Goal: Task Accomplishment & Management: Use online tool/utility

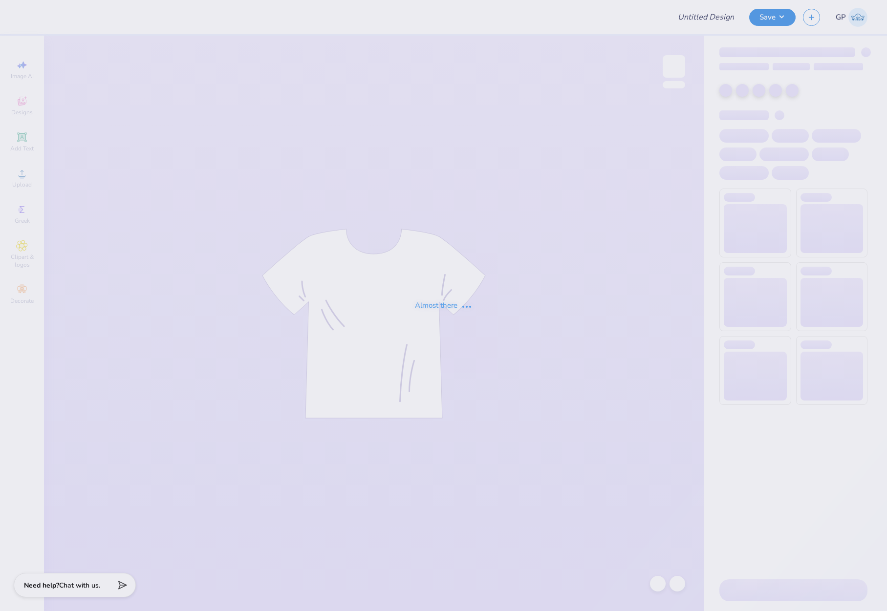
type input "ID Gphi Philo F25"
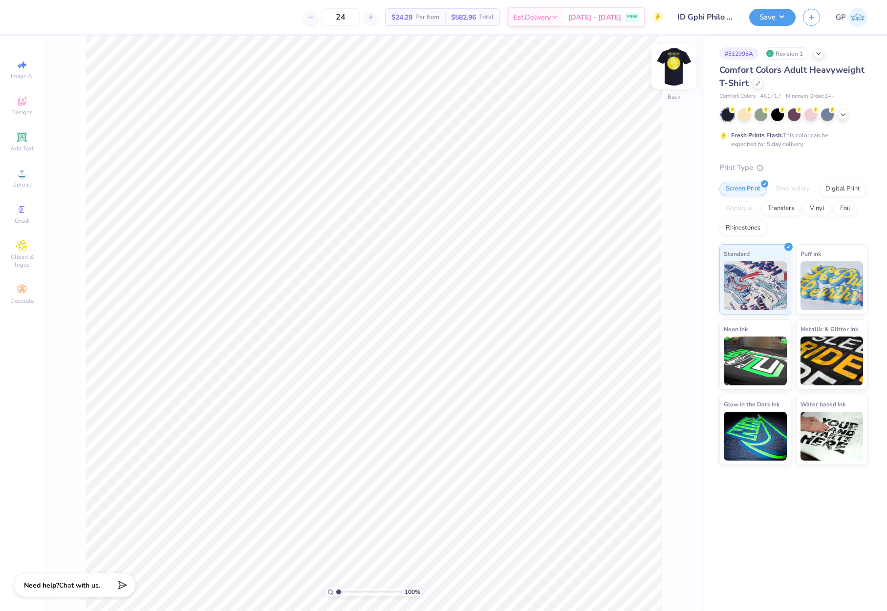
click at [675, 67] on img at bounding box center [673, 66] width 39 height 39
click at [670, 68] on img at bounding box center [673, 66] width 39 height 39
click at [683, 67] on img at bounding box center [673, 66] width 39 height 39
click at [24, 178] on circle at bounding box center [21, 176] width 5 height 5
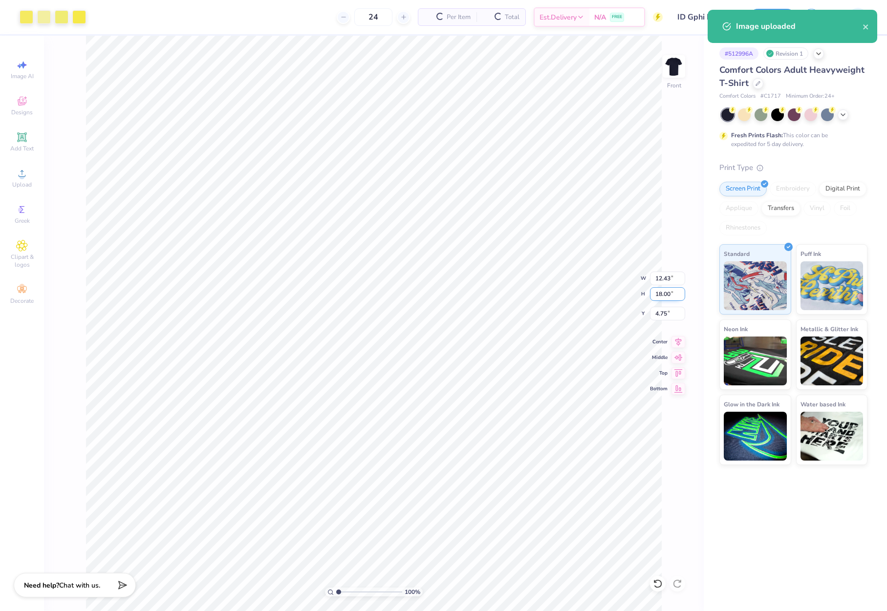
click at [670, 300] on input "18.00" at bounding box center [667, 294] width 35 height 14
type input "13.5"
type input "9.33"
type input "13.50"
click at [666, 313] on input "7.00" at bounding box center [667, 314] width 35 height 14
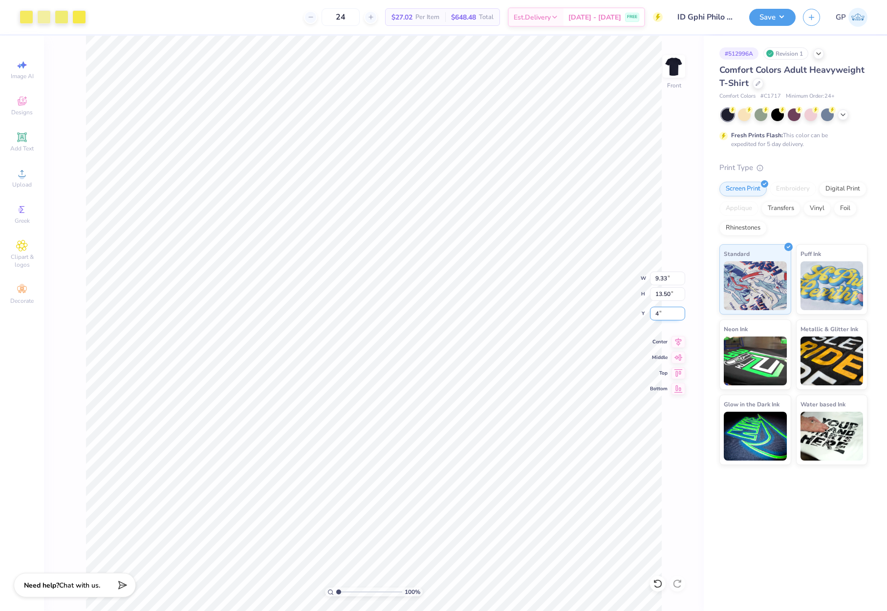
type input "4.00"
click at [763, 16] on button "Save" at bounding box center [772, 15] width 46 height 17
drag, startPoint x: 78, startPoint y: 19, endPoint x: 35, endPoint y: 22, distance: 42.6
click at [35, 22] on div at bounding box center [53, 17] width 66 height 14
click at [76, 16] on div at bounding box center [79, 16] width 14 height 14
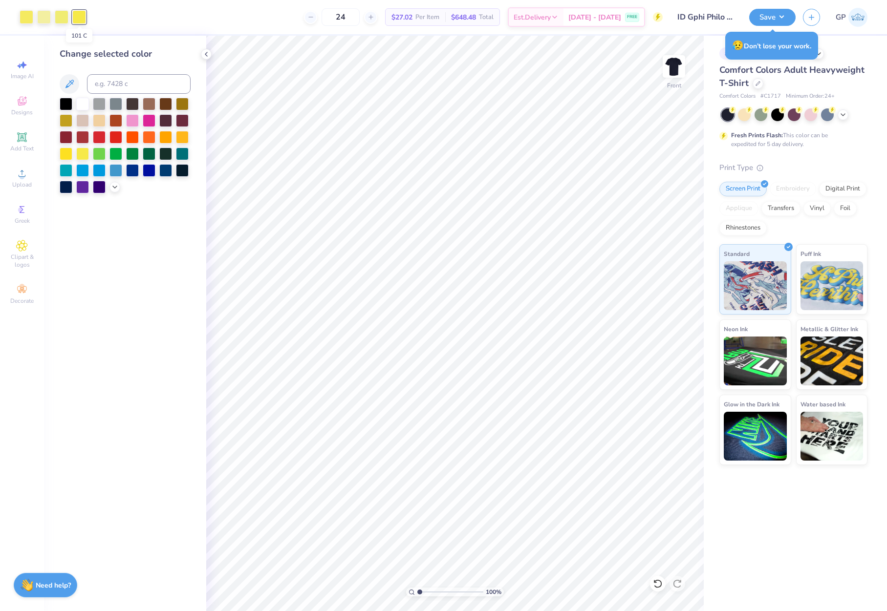
click at [76, 16] on div at bounding box center [79, 17] width 14 height 14
click at [81, 152] on div at bounding box center [82, 153] width 13 height 13
click at [28, 21] on div at bounding box center [27, 16] width 14 height 14
click at [80, 153] on div at bounding box center [82, 153] width 13 height 13
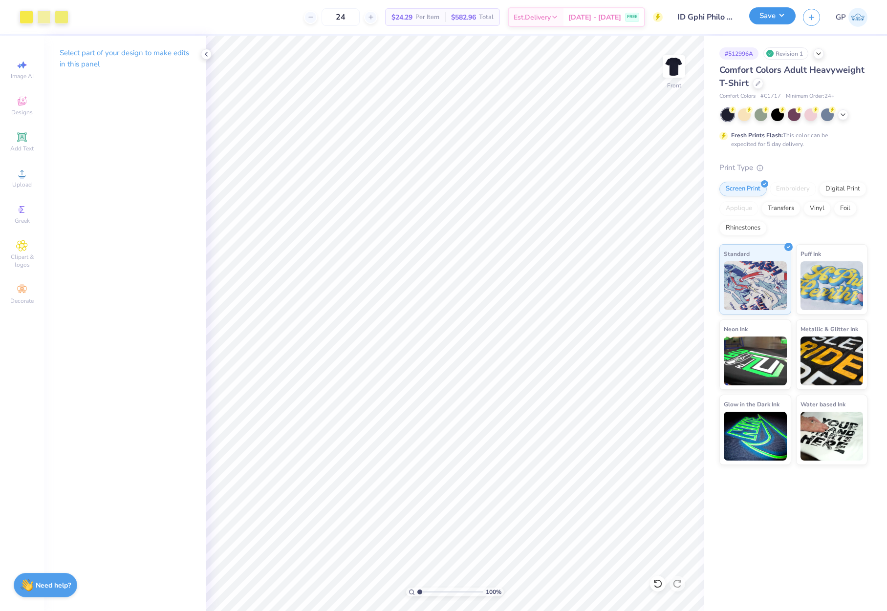
click at [763, 20] on button "Save" at bounding box center [772, 15] width 46 height 17
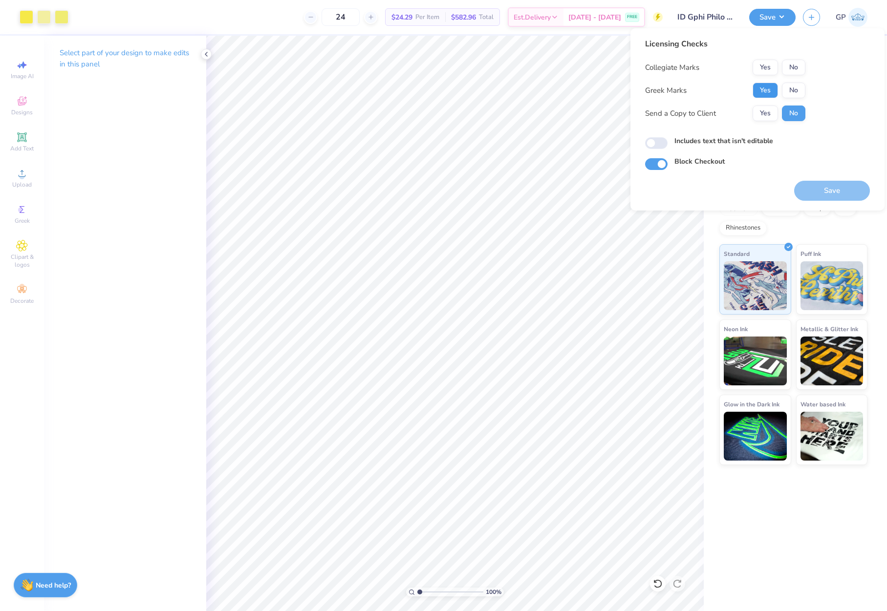
drag, startPoint x: 753, startPoint y: 95, endPoint x: 777, endPoint y: 76, distance: 30.9
click at [754, 95] on button "Yes" at bounding box center [765, 91] width 25 height 16
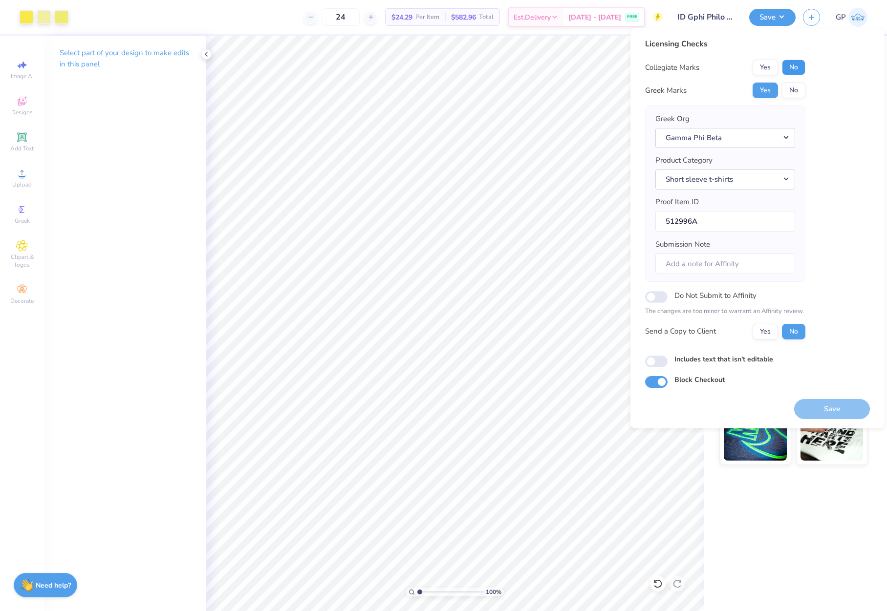
click at [790, 68] on button "No" at bounding box center [793, 68] width 23 height 16
click at [658, 364] on input "Includes text that isn't editable" at bounding box center [656, 362] width 22 height 12
checkbox input "true"
click at [808, 408] on button "Save" at bounding box center [832, 409] width 76 height 20
